Goal: Task Accomplishment & Management: Use online tool/utility

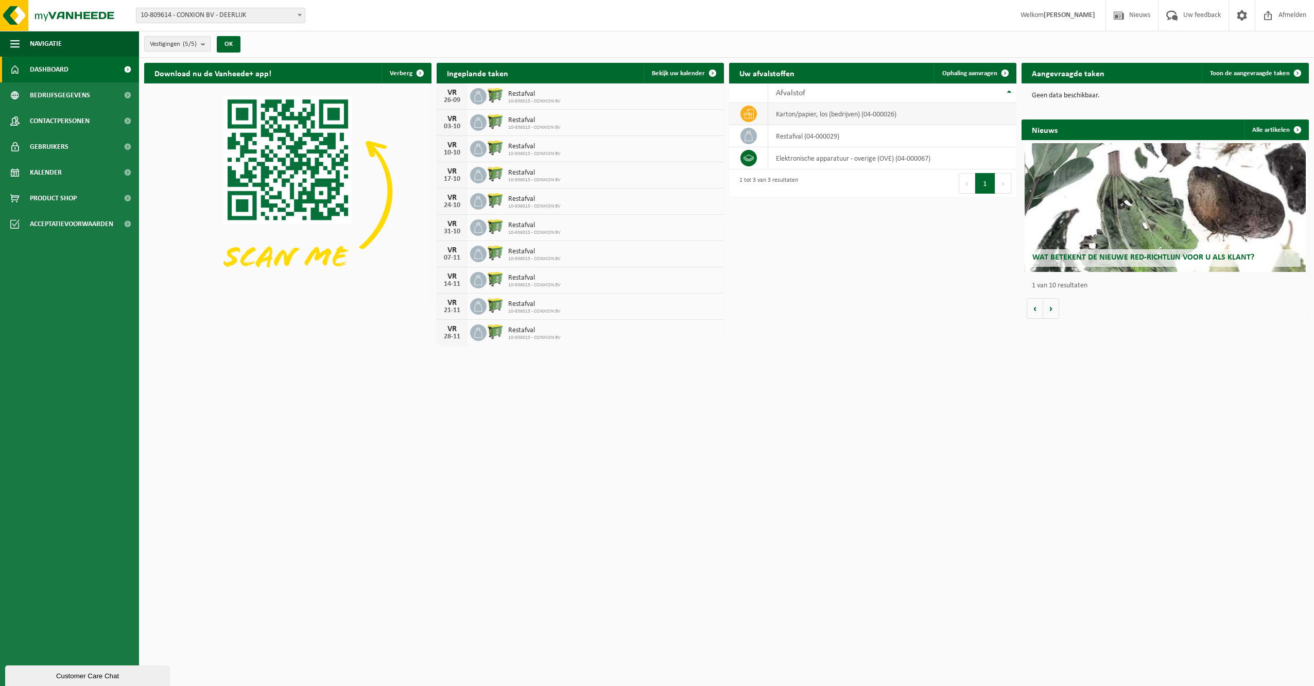
click at [798, 112] on td "karton/papier, los (bedrijven) (04-000026)" at bounding box center [892, 114] width 248 height 22
click at [908, 119] on td "karton/papier, los (bedrijven) (04-000026)" at bounding box center [892, 114] width 248 height 22
click at [983, 67] on link "Ophaling aanvragen" at bounding box center [974, 73] width 81 height 21
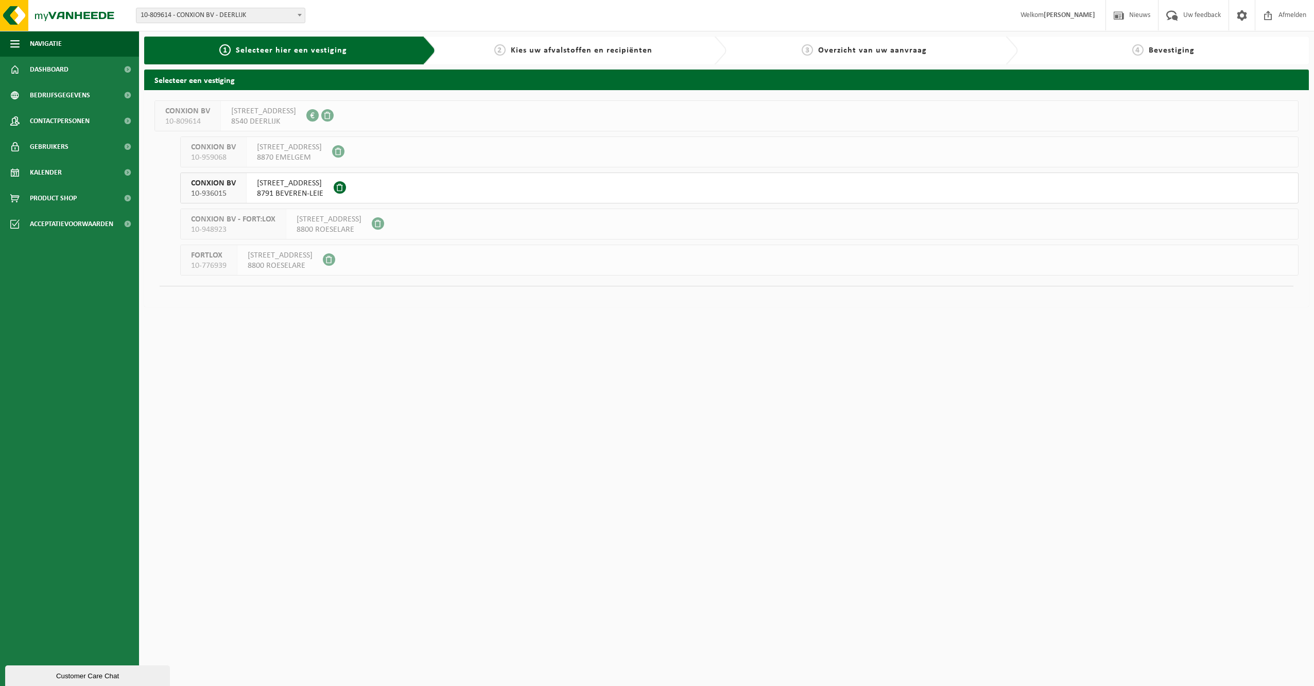
click at [285, 188] on span "WAGENAARSTRAAT 33" at bounding box center [290, 183] width 66 height 10
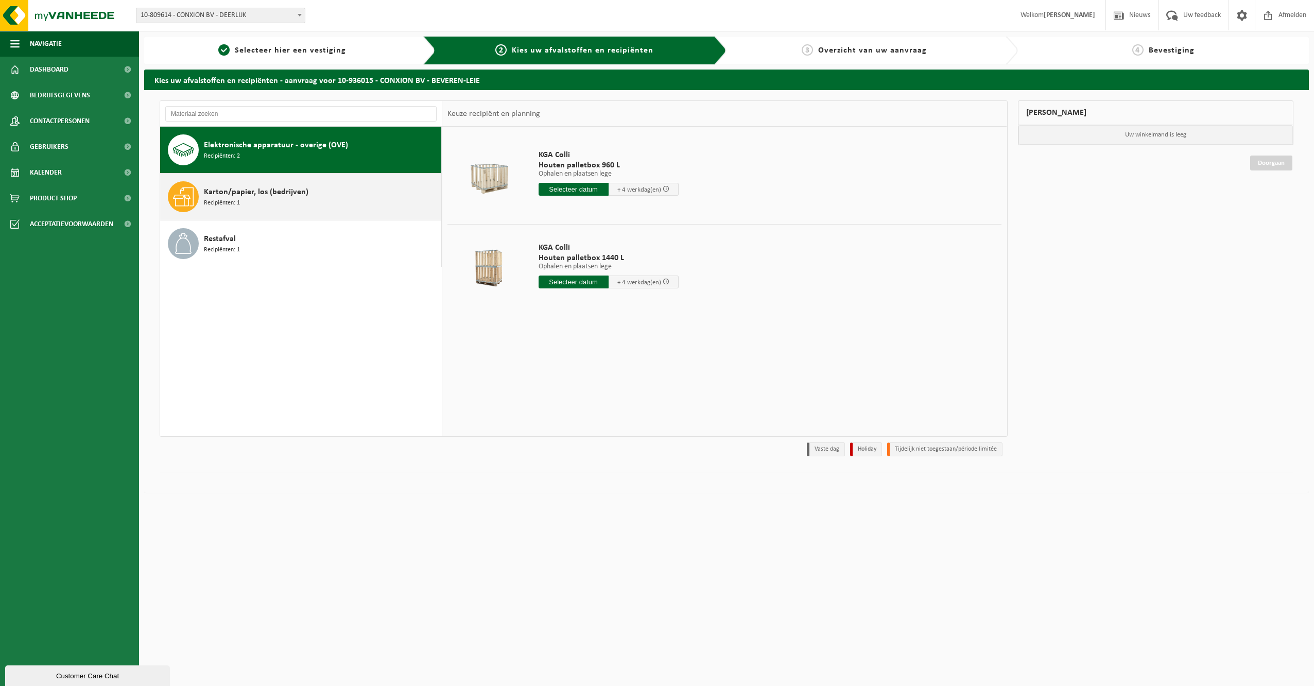
click at [246, 198] on div "Karton/papier, los (bedrijven) Recipiënten: 1" at bounding box center [321, 196] width 235 height 31
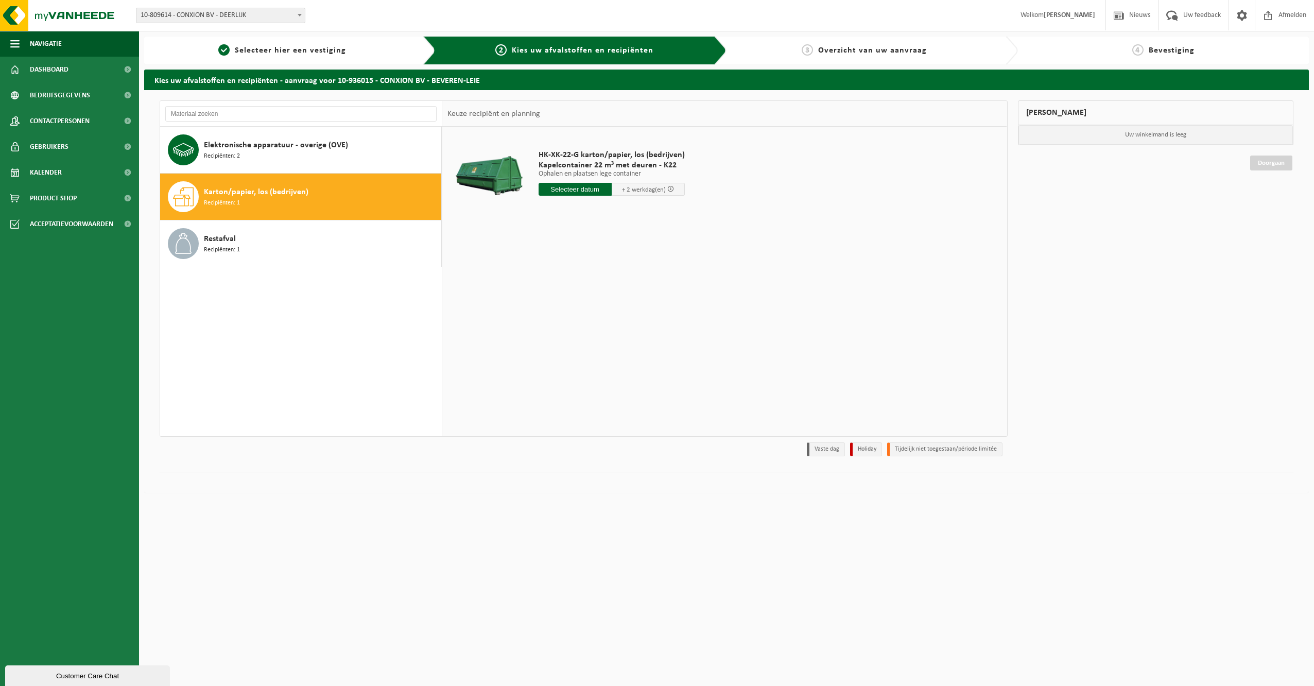
click at [580, 188] on input "text" at bounding box center [574, 189] width 73 height 13
click at [563, 294] on div "23" at bounding box center [566, 297] width 18 height 16
type input "Van 2025-09-23"
click at [648, 247] on td "HK-XK-22-G karton/papier, los (bedrijven) Kapelcontainer 22 m³ met deuren - K22…" at bounding box center [766, 193] width 471 height 123
click at [570, 224] on button "In winkelmand" at bounding box center [567, 228] width 57 height 16
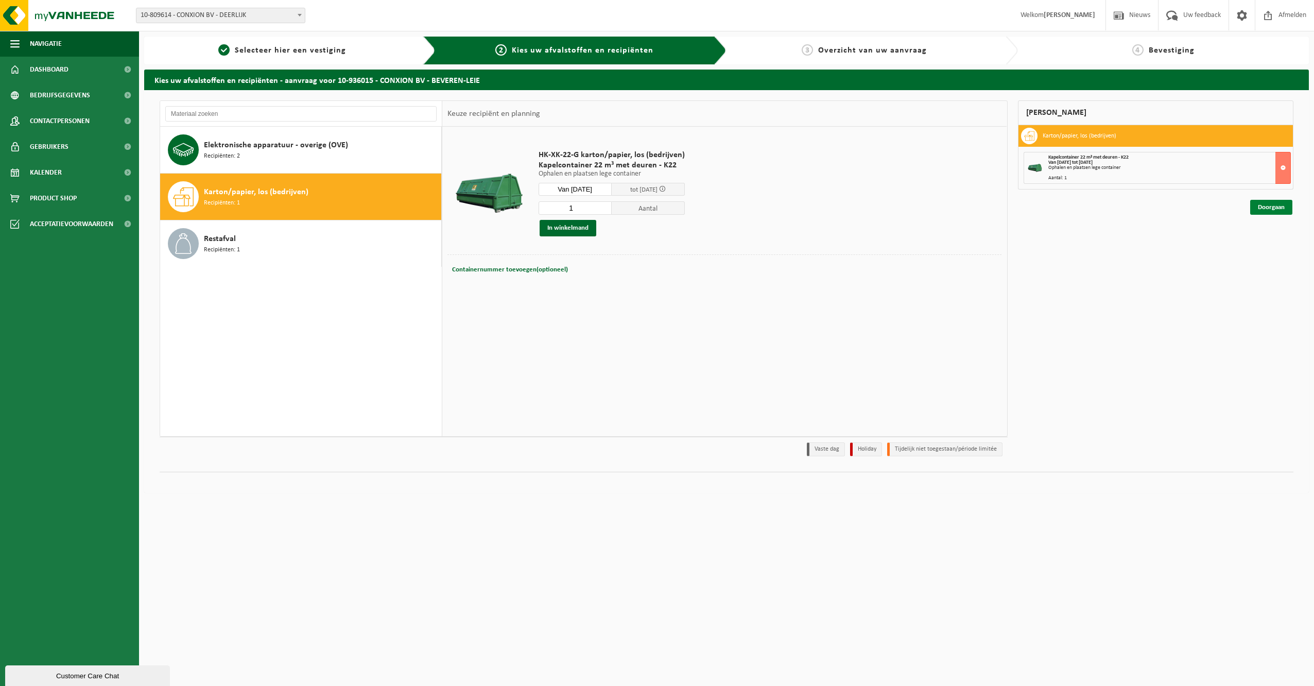
click at [1275, 208] on link "Doorgaan" at bounding box center [1271, 207] width 42 height 15
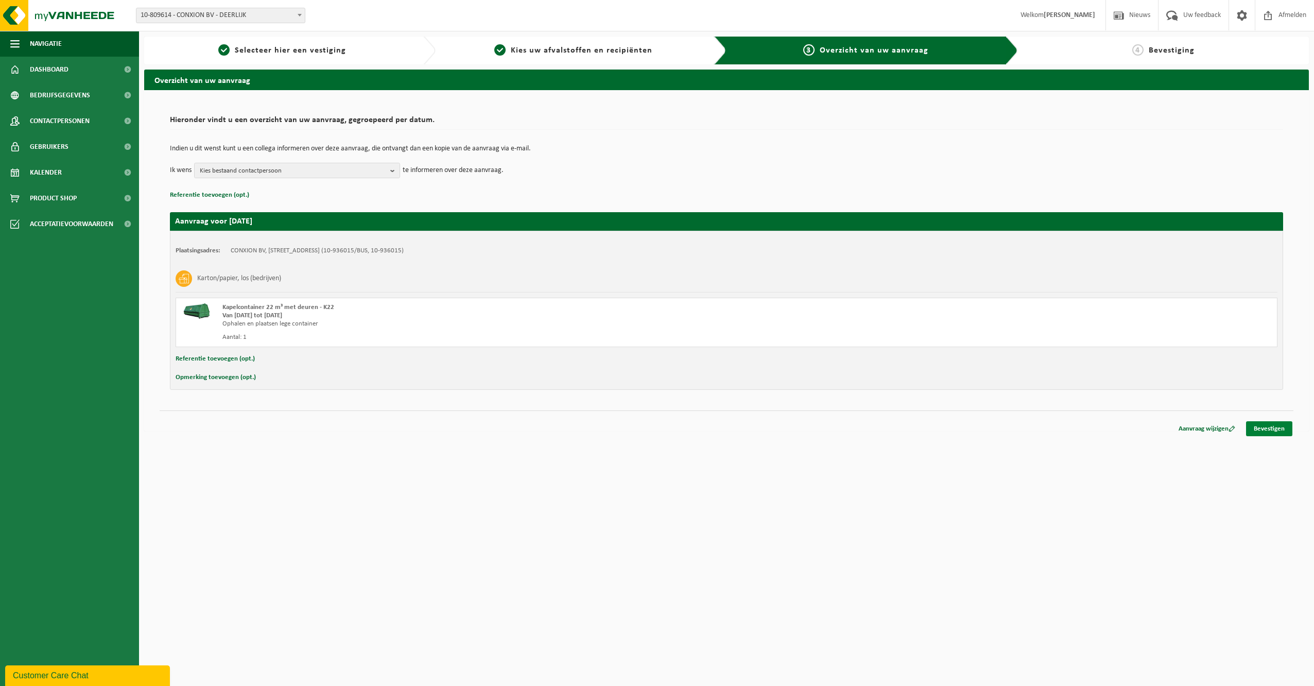
click at [1262, 430] on link "Bevestigen" at bounding box center [1269, 428] width 46 height 15
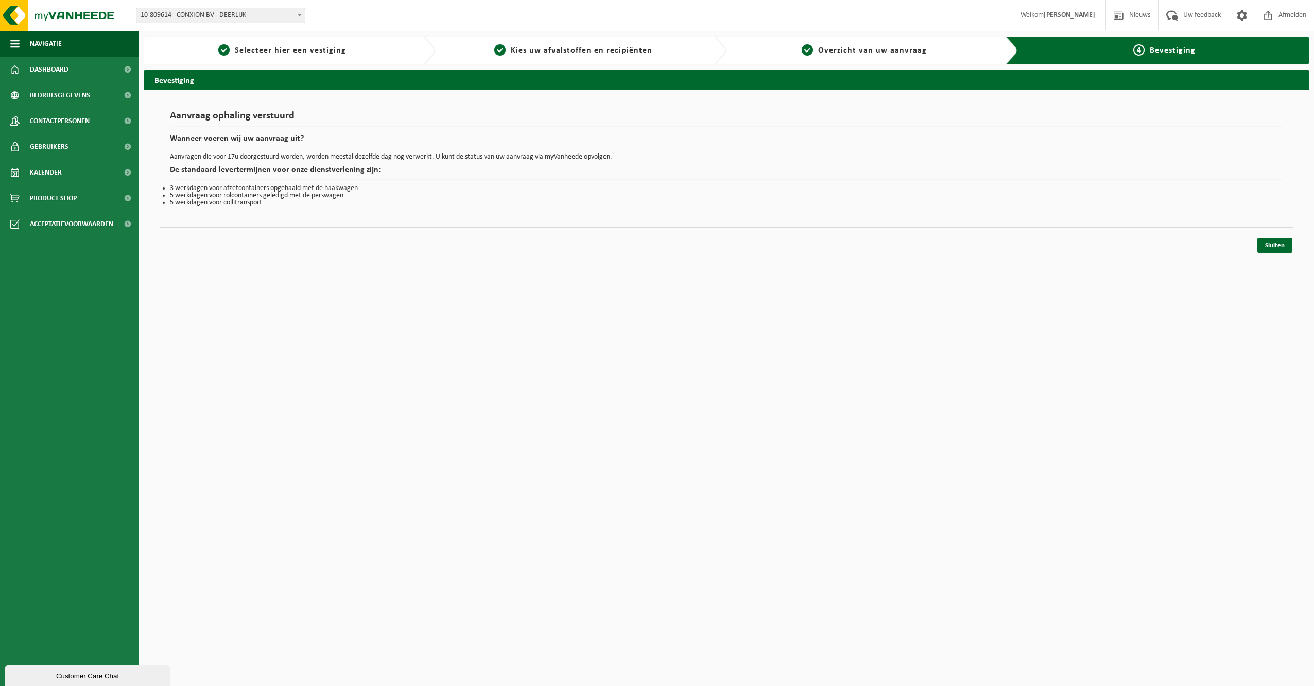
click at [781, 180] on div "Aanvraag ophaling verstuurd Wanneer voeren wij uw aanvraag uit? Aanvragen die v…" at bounding box center [726, 159] width 1113 height 96
click at [834, 51] on span "Overzicht van uw aanvraag" at bounding box center [872, 50] width 109 height 8
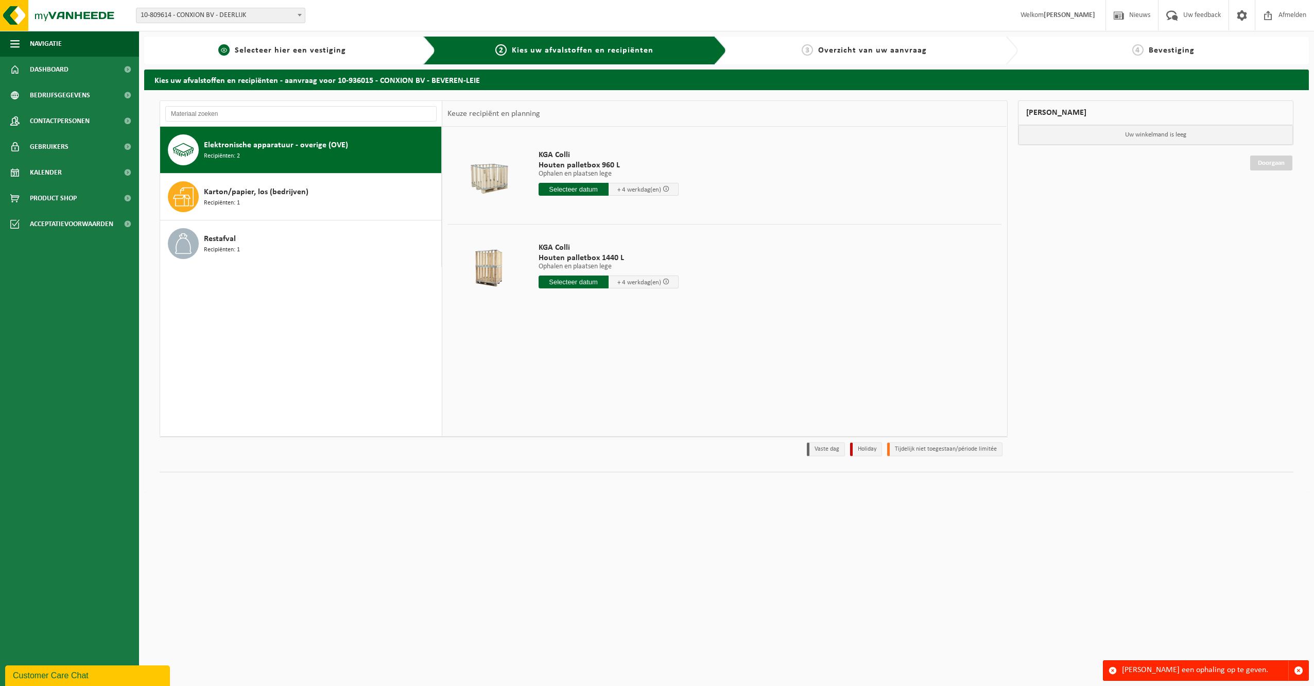
click at [263, 50] on span "Selecteer hier een vestiging" at bounding box center [290, 50] width 111 height 8
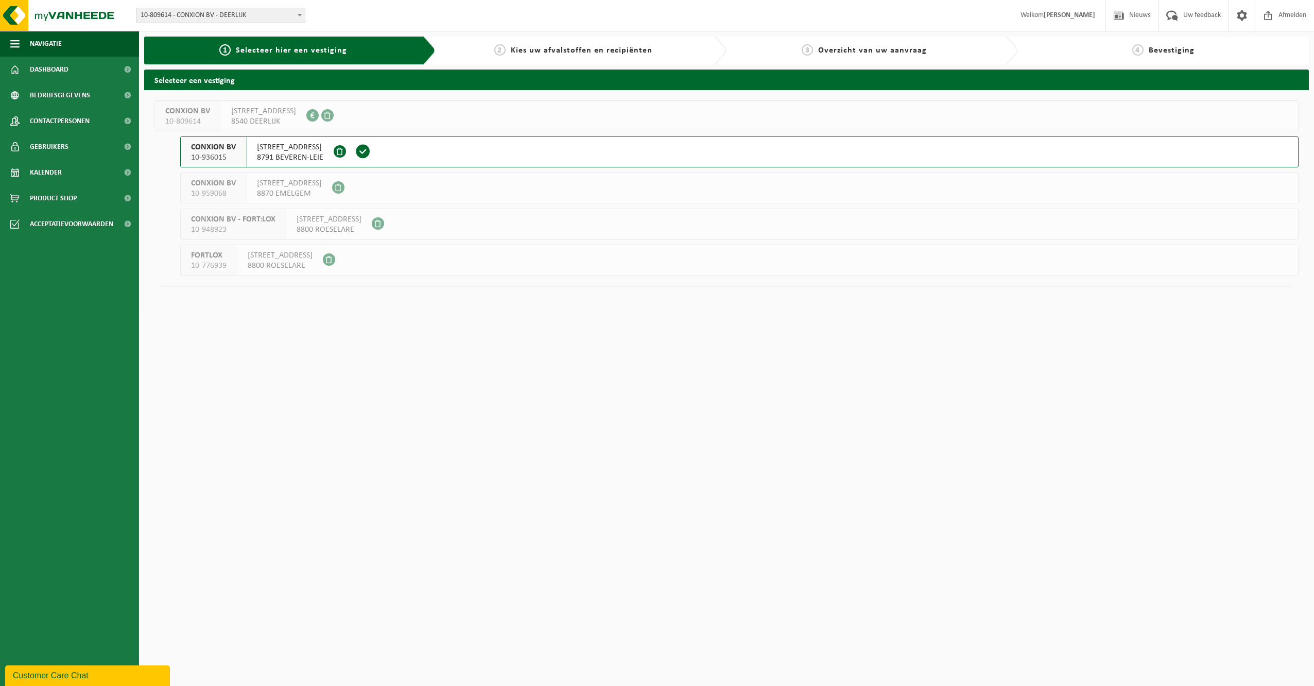
click at [254, 379] on html "Vestiging: 10-809614 - CONXION BV - DEERLIJK 10-936015 - CONXION BV - BEVEREN-L…" at bounding box center [657, 343] width 1314 height 686
click at [44, 65] on span "Dashboard" at bounding box center [49, 70] width 39 height 26
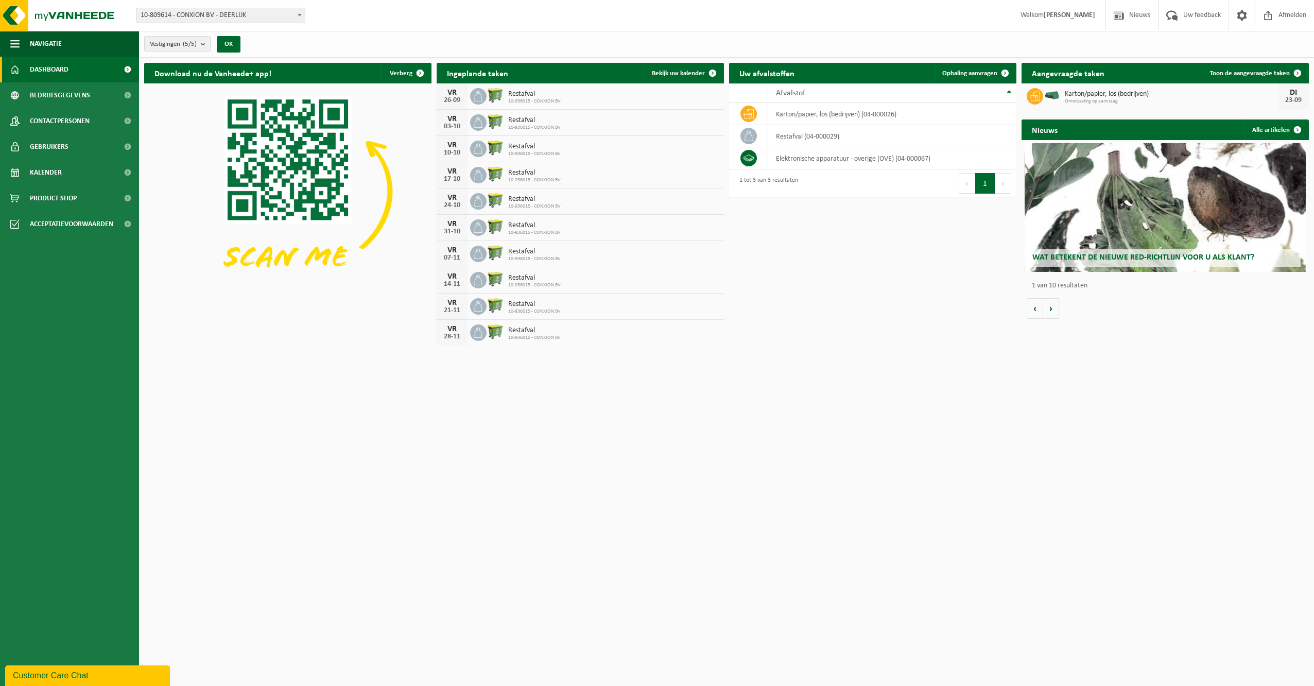
click at [642, 35] on div "Vestigingen (5/5) Alles selecteren Alles deselecteren Actieve selecteren CONXIO…" at bounding box center [726, 44] width 1175 height 27
click at [74, 151] on link "Gebruikers" at bounding box center [69, 147] width 139 height 26
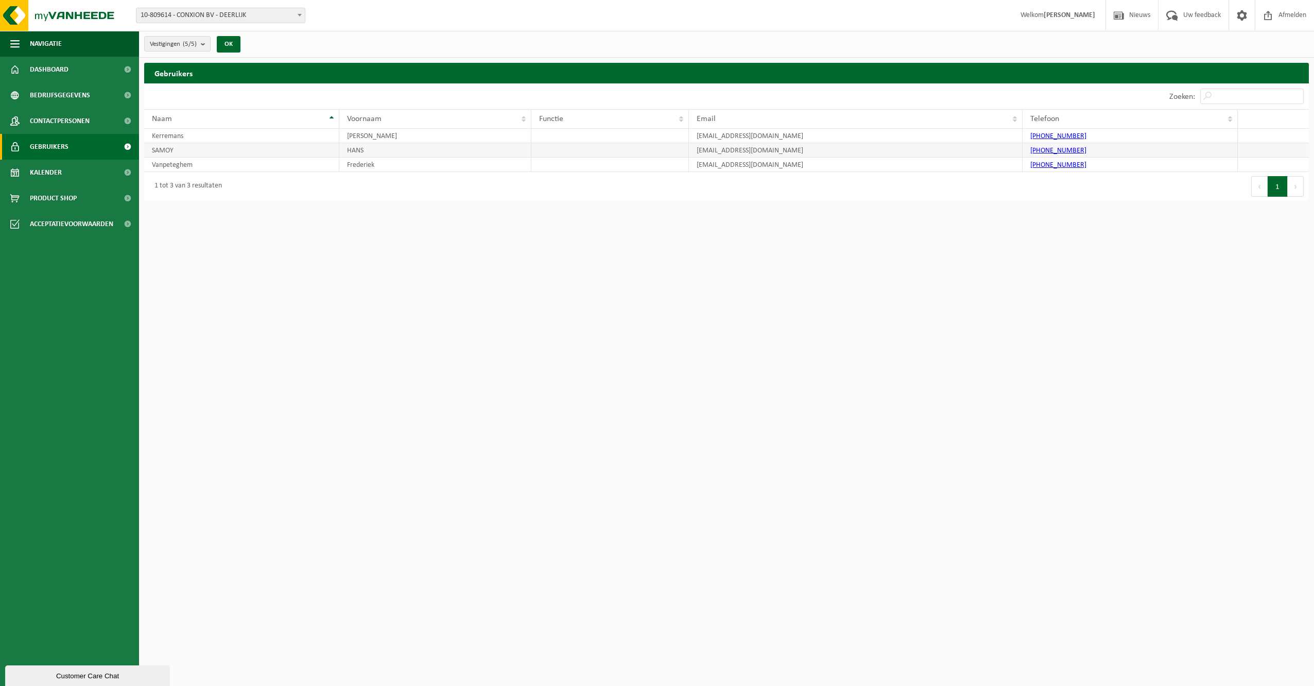
click at [1271, 149] on td at bounding box center [1272, 150] width 71 height 14
drag, startPoint x: 160, startPoint y: 162, endPoint x: 494, endPoint y: 184, distance: 335.3
click at [498, 191] on div "1 tot 3 van 3 resultaten" at bounding box center [435, 186] width 582 height 29
click at [481, 168] on td "Frederiek" at bounding box center [435, 165] width 192 height 14
click at [363, 240] on html "Vestiging: 10-809614 - CONXION BV - DEERLIJK 10-936015 - CONXION BV - BEVEREN-L…" at bounding box center [657, 343] width 1314 height 686
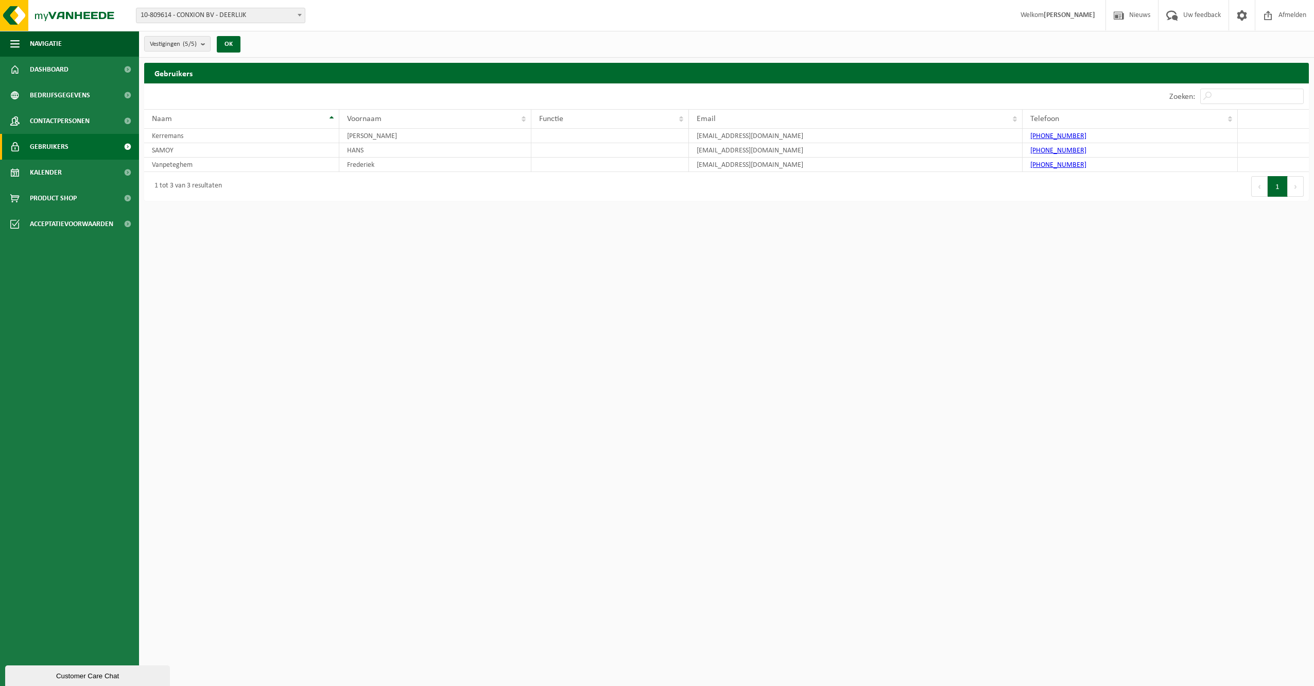
click at [684, 32] on div "Vestigingen (5/5) Alles selecteren Alles deselecteren Actieve selecteren CONXIO…" at bounding box center [726, 44] width 1175 height 27
click at [351, 396] on html "Vestiging: 10-809614 - CONXION BV - DEERLIJK 10-936015 - CONXION BV - BEVEREN-L…" at bounding box center [657, 343] width 1314 height 686
